Goal: Check status: Check status

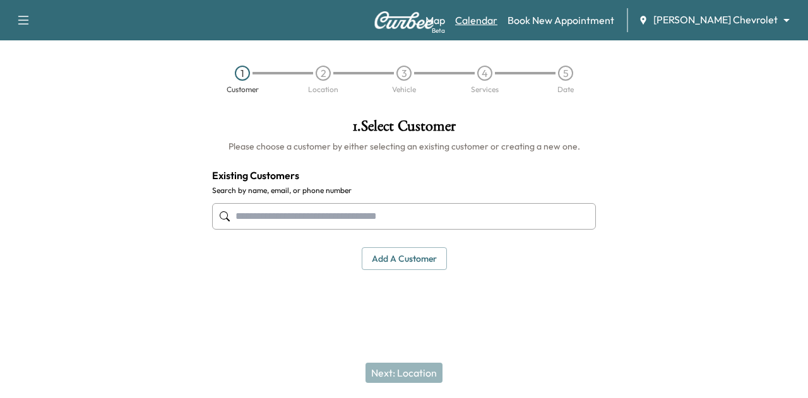
click at [497, 18] on link "Calendar" at bounding box center [476, 20] width 42 height 15
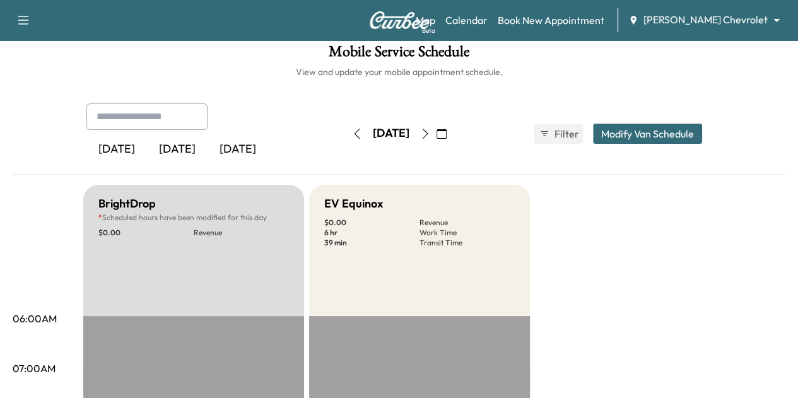
click at [430, 133] on icon "button" at bounding box center [425, 134] width 10 height 10
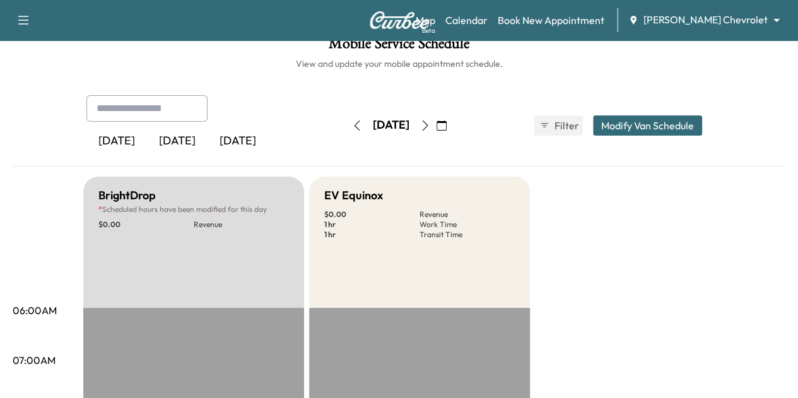
scroll to position [9, 0]
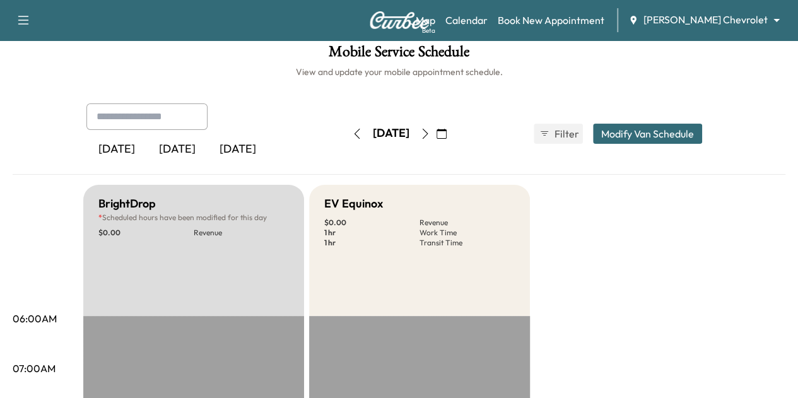
click at [447, 129] on icon "button" at bounding box center [442, 134] width 10 height 10
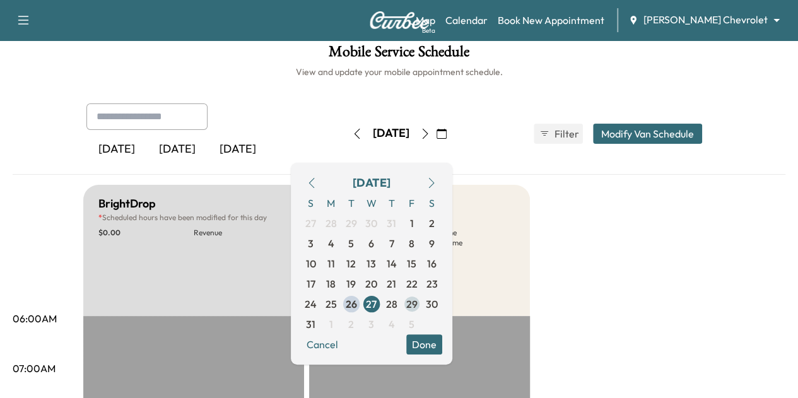
click at [418, 303] on span "29" at bounding box center [411, 304] width 11 height 15
click at [524, 239] on div "EV Equinox $ 0.00 Revenue 3 hr Work Time 43 min Transit Time" at bounding box center [419, 250] width 221 height 131
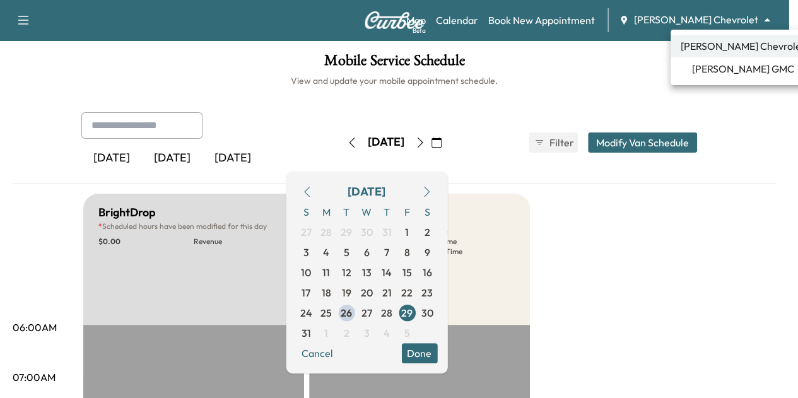
click at [728, 16] on body "Support Log Out Map Beta Calendar Book New Appointment [PERSON_NAME] Chevrolet …" at bounding box center [399, 199] width 798 height 398
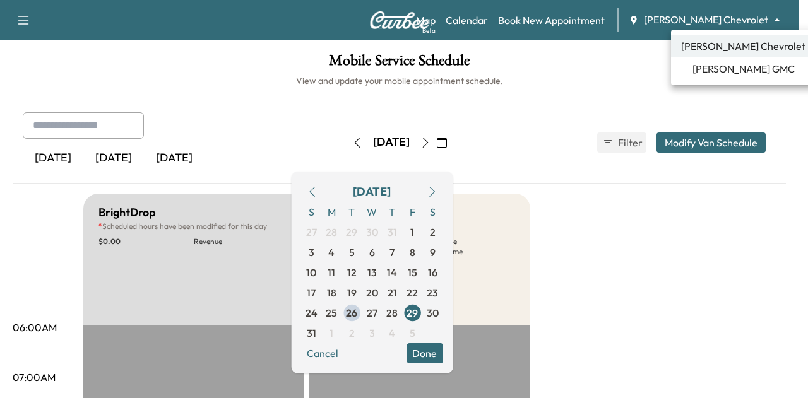
click at [724, 65] on span "[PERSON_NAME] GMC" at bounding box center [743, 68] width 102 height 15
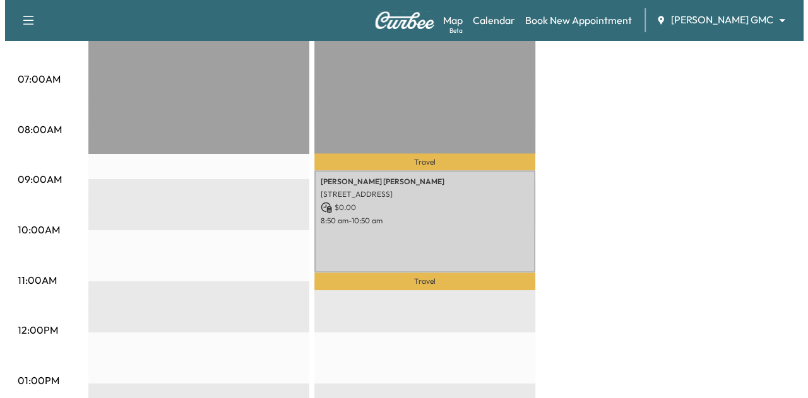
scroll to position [285, 0]
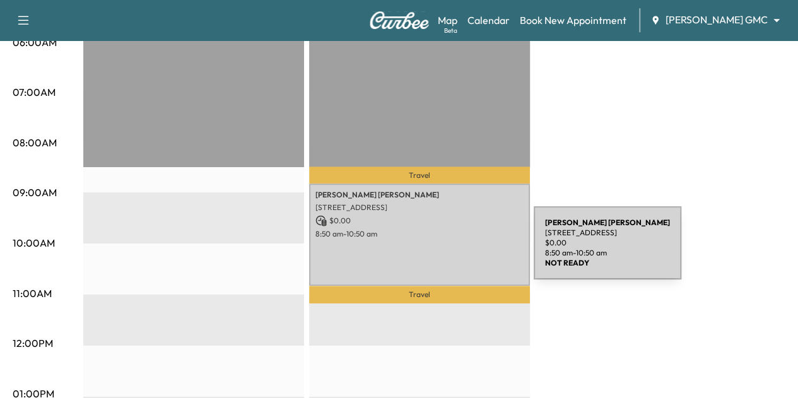
click at [439, 250] on div "[PERSON_NAME] [STREET_ADDRESS] $ 0.00 8:50 am - 10:50 am" at bounding box center [419, 235] width 221 height 102
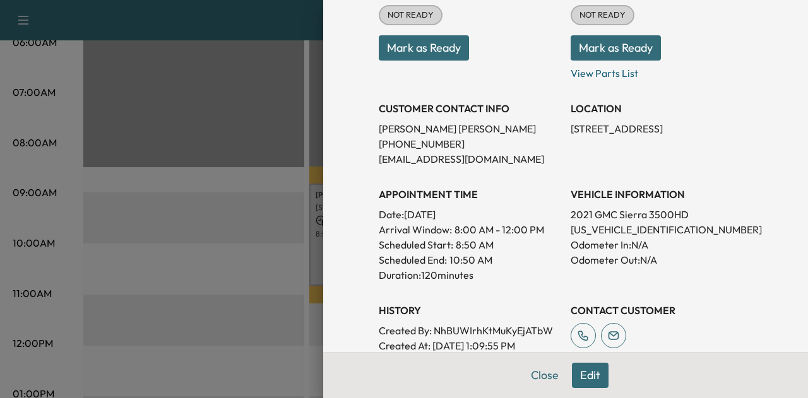
scroll to position [189, 0]
click at [607, 230] on p "[US_VEHICLE_IDENTIFICATION_NUMBER]" at bounding box center [661, 228] width 182 height 15
copy p "[US_VEHICLE_IDENTIFICATION_NUMBER]"
